Goal: Contribute content

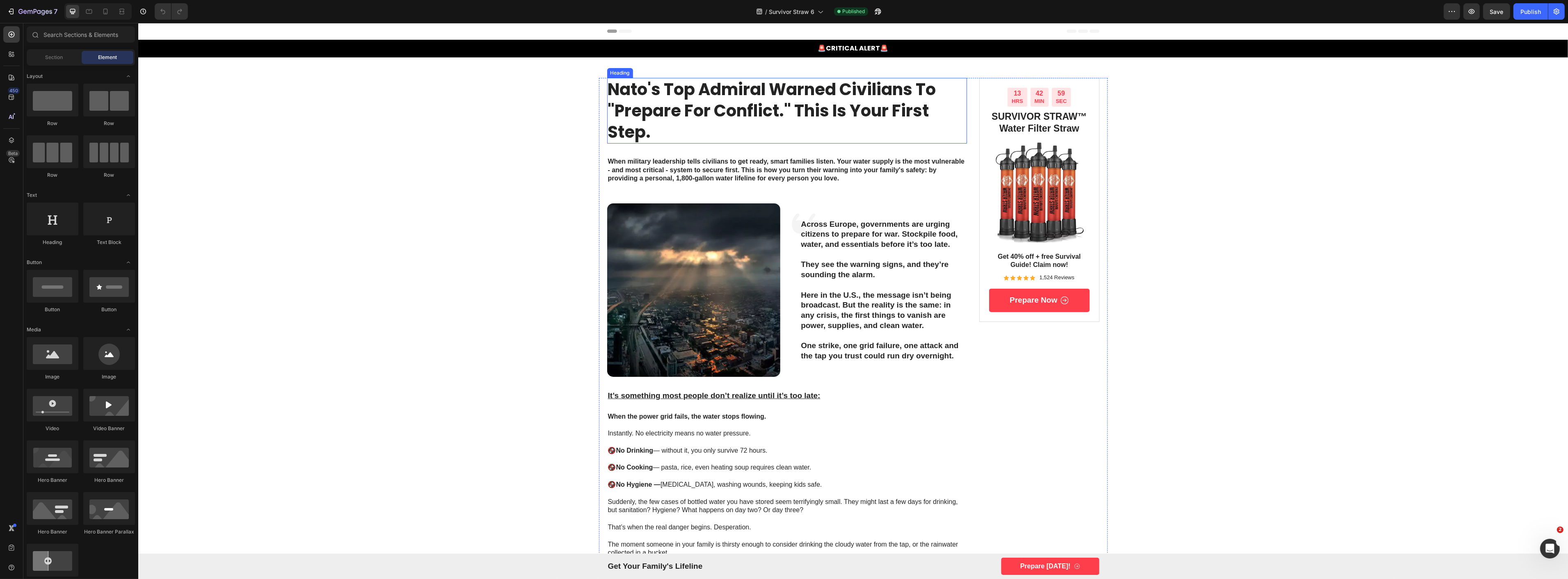
click at [643, 120] on h1 "nato's top admiral warned civilians to "prepare for conflict." this is your fir…" at bounding box center [787, 111] width 360 height 66
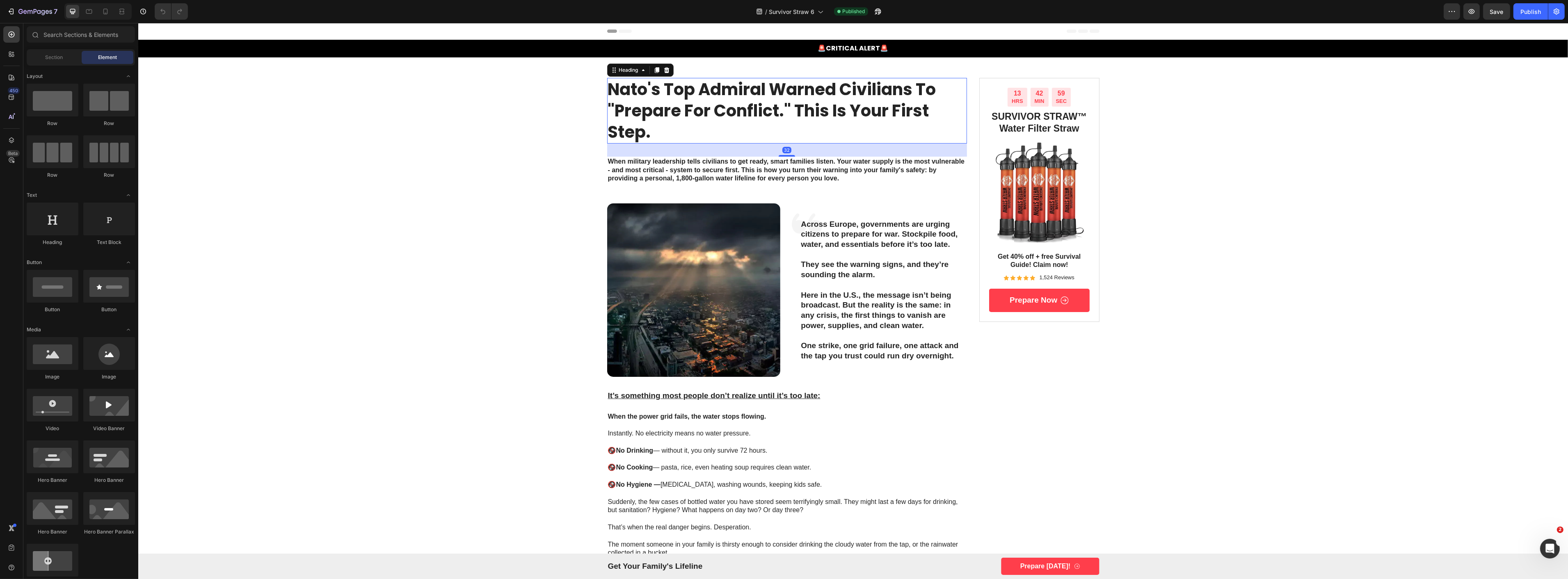
click at [643, 120] on h1 "nato's top admiral warned civilians to "prepare for conflict." this is your fir…" at bounding box center [787, 111] width 360 height 66
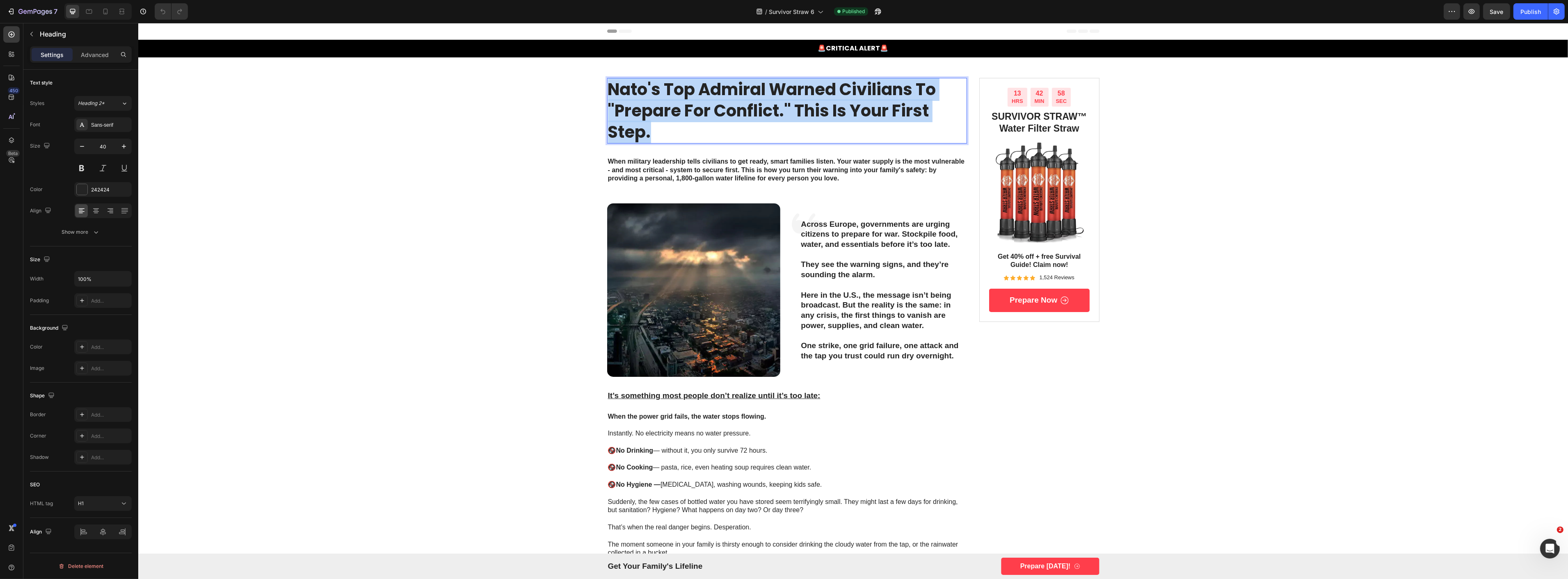
click at [643, 120] on p "nato's top admiral warned civilians to "prepare for conflict." this is your fir…" at bounding box center [786, 110] width 359 height 64
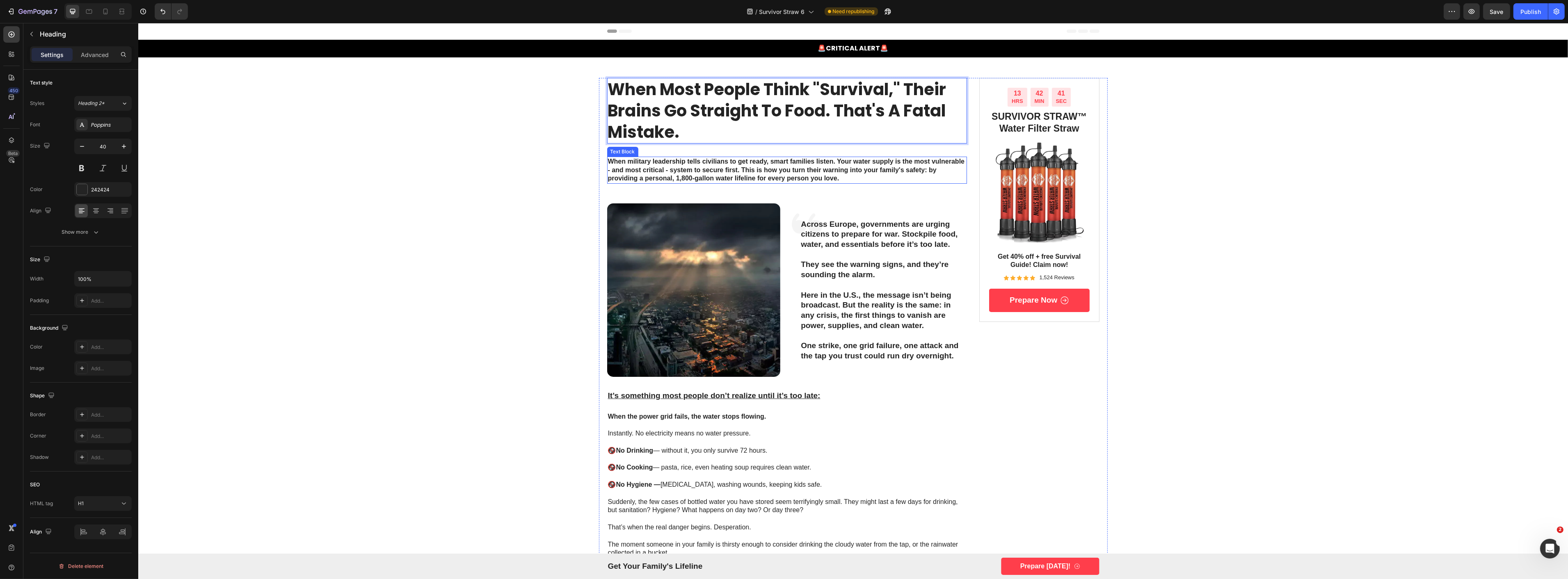
click at [670, 161] on strong "When military leadership tells civilians to get ready, smart families listen. Y…" at bounding box center [786, 170] width 357 height 24
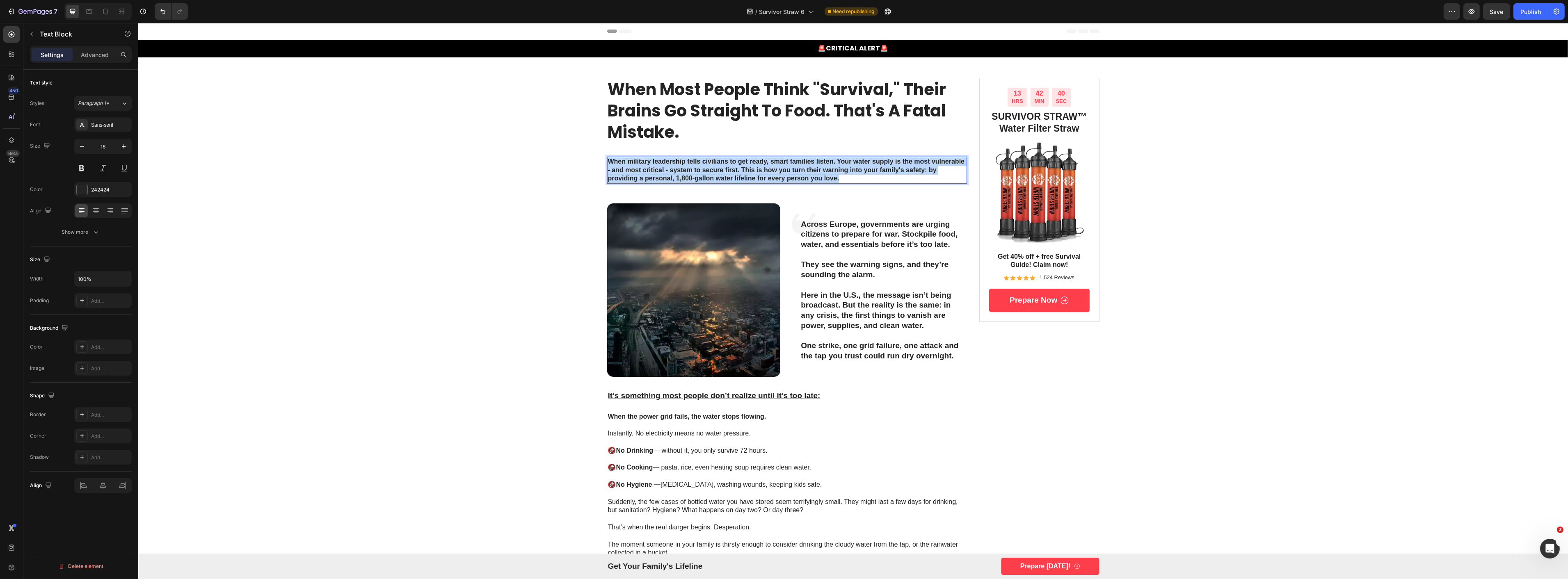
click at [670, 161] on strong "When military leadership tells civilians to get ready, smart families listen. Y…" at bounding box center [786, 170] width 357 height 24
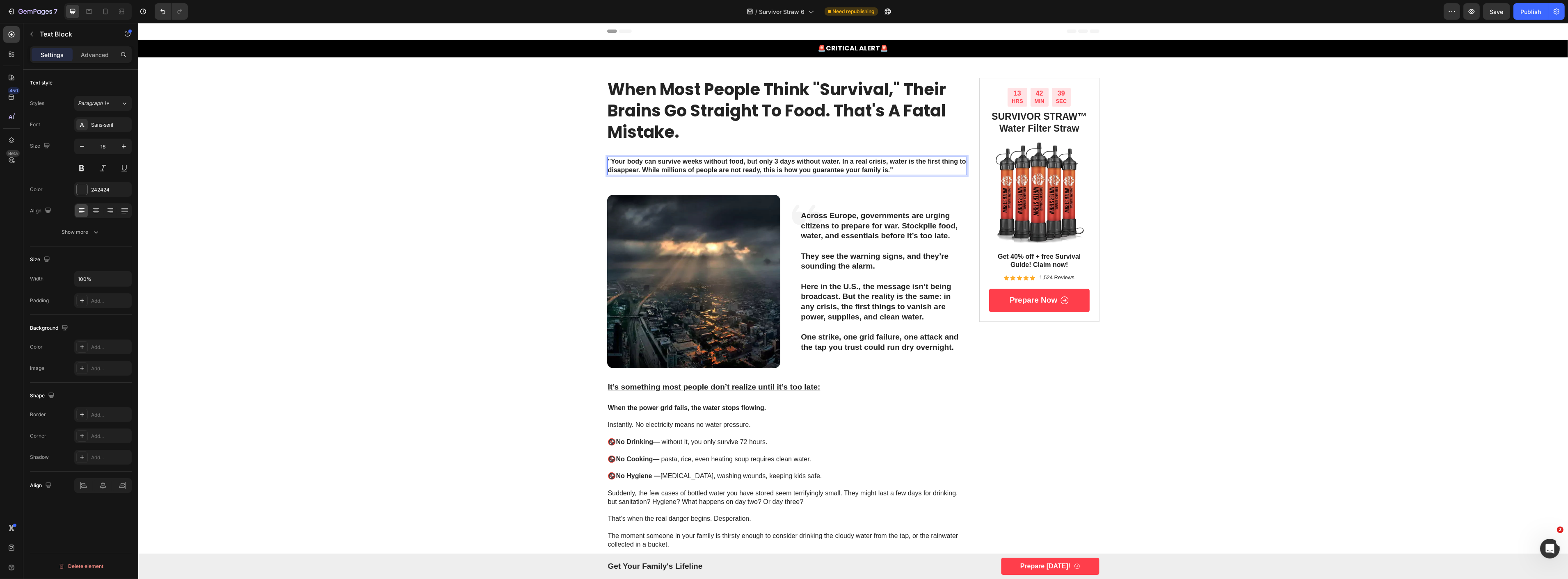
click at [609, 161] on strong ""Your body can survive weeks without food, but only 3 days without water. In a …" at bounding box center [786, 165] width 358 height 16
click at [911, 169] on p "Your body can survive weeks without food, but only 3 days without water. In a r…" at bounding box center [786, 166] width 359 height 17
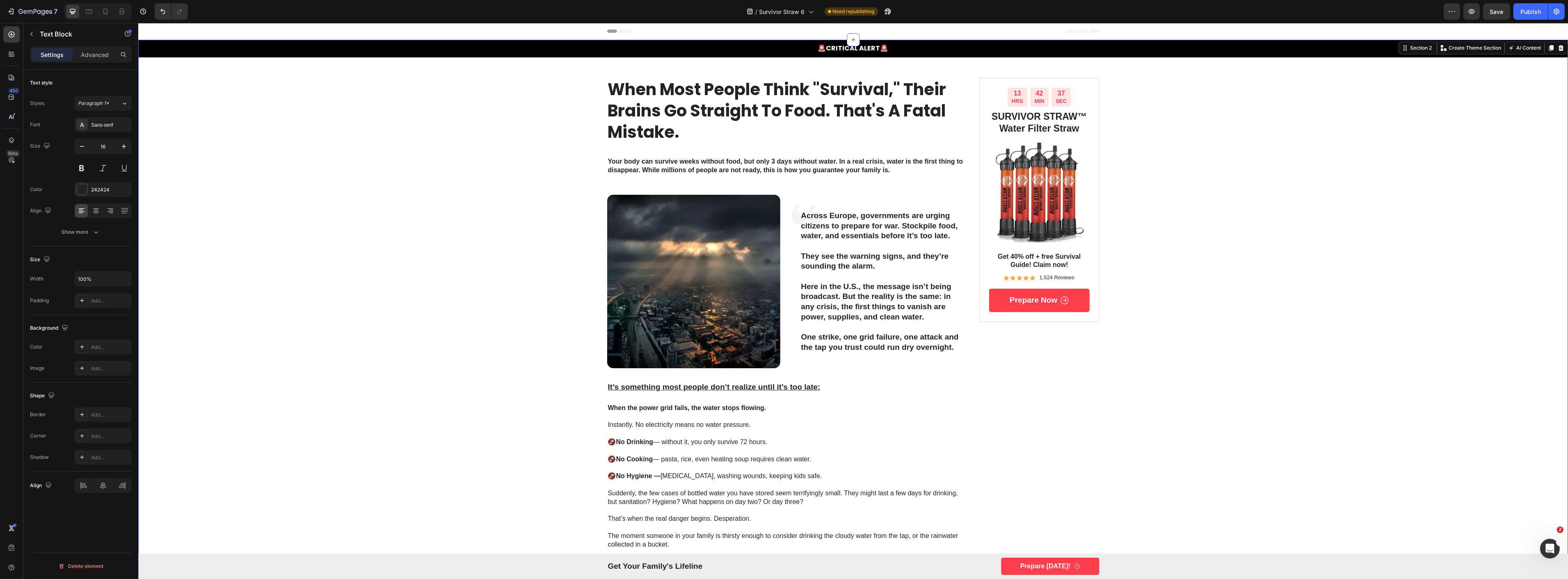
click at [1530, 13] on div "Publish" at bounding box center [1531, 12] width 21 height 9
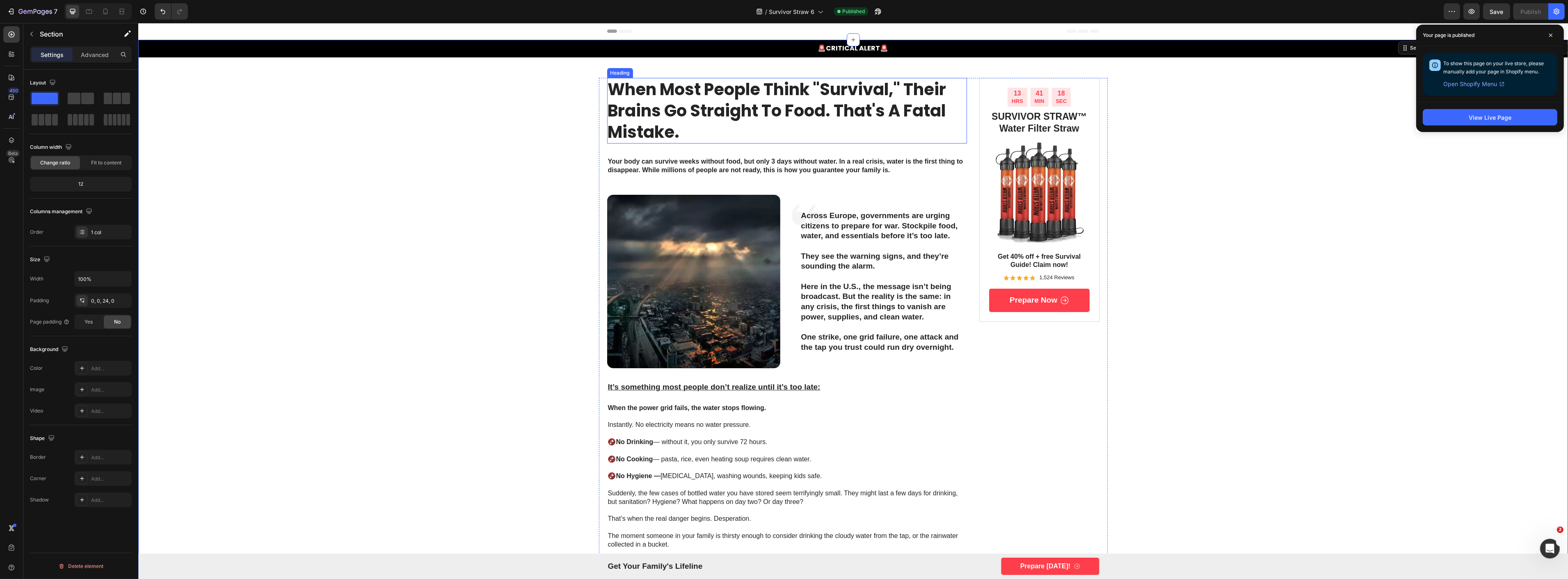
click at [721, 108] on p "When Most People Think "Survival," Their Brains Go Straight to Food. That's a F…" at bounding box center [786, 110] width 359 height 64
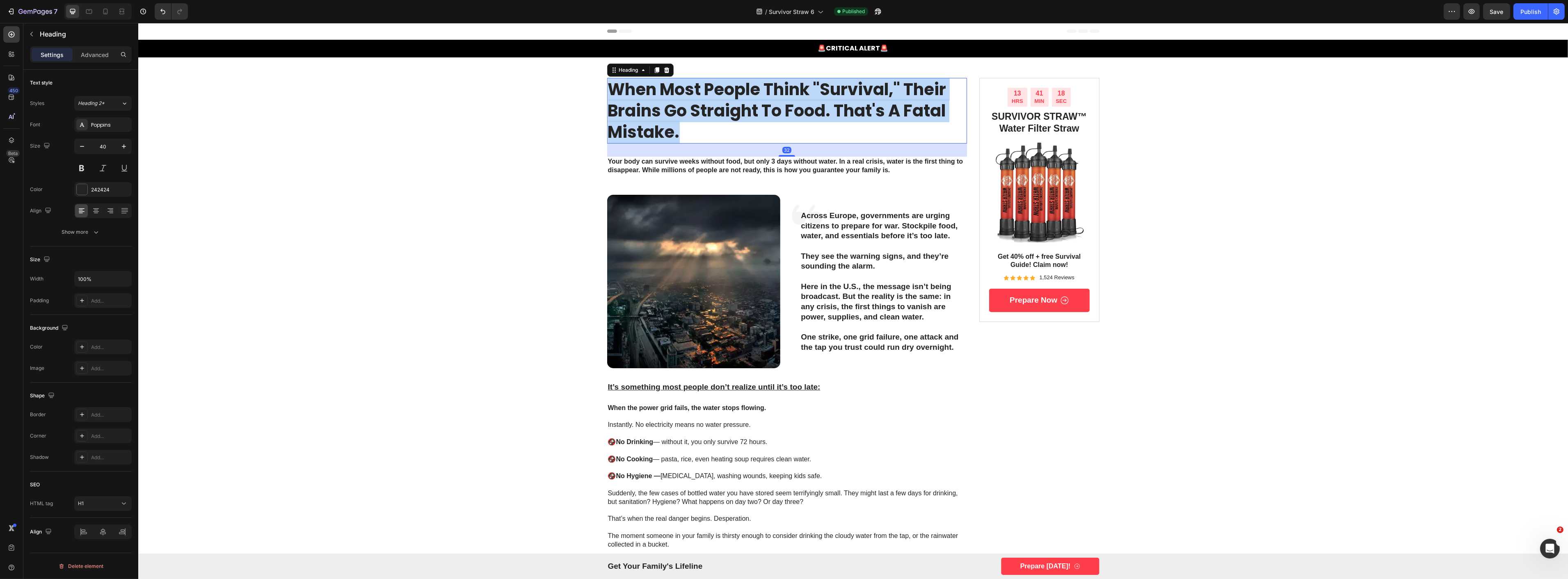
click at [721, 108] on p "When Most People Think "Survival," Their Brains Go Straight to Food. That's a F…" at bounding box center [786, 110] width 359 height 64
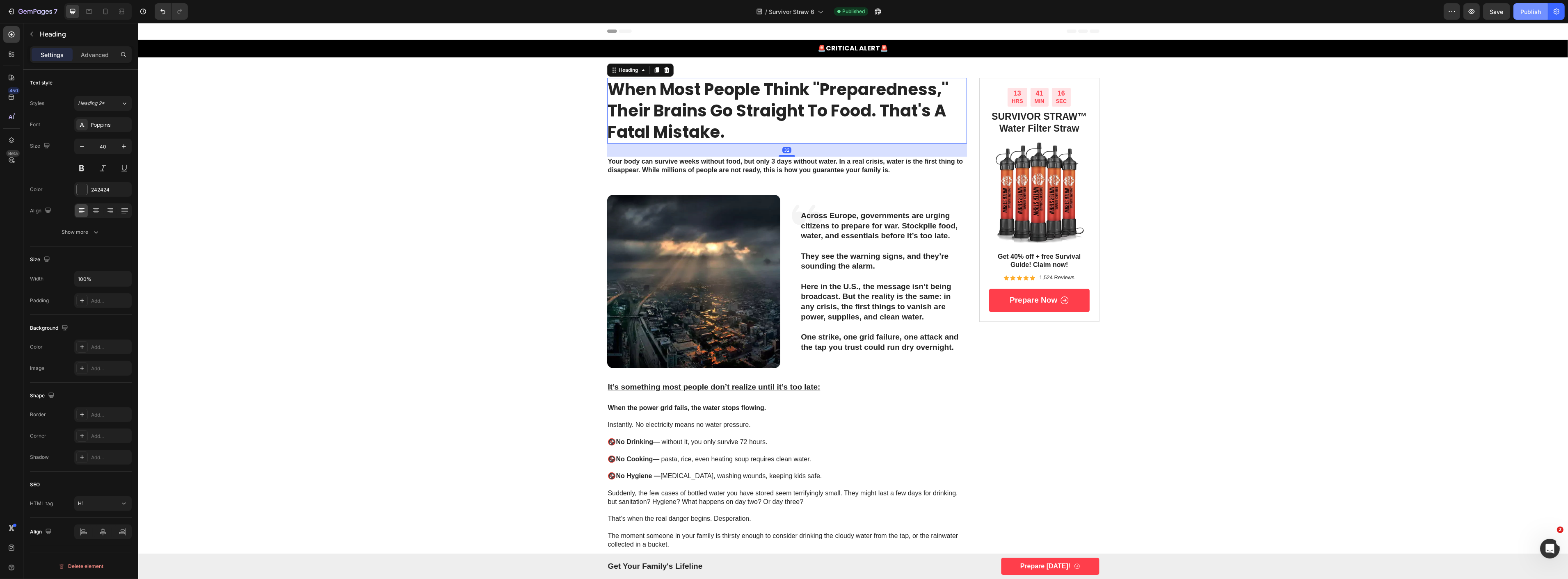
click at [1531, 11] on div "Publish" at bounding box center [1531, 12] width 21 height 9
